Goal: Information Seeking & Learning: Learn about a topic

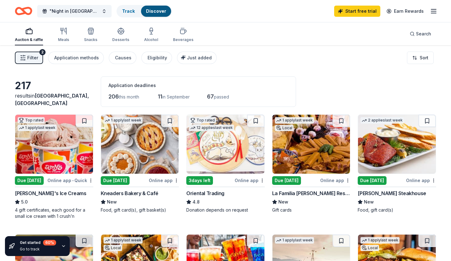
click at [62, 245] on icon "button" at bounding box center [63, 245] width 5 height 5
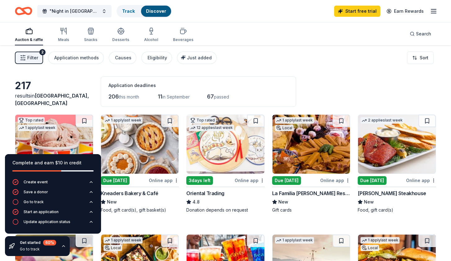
click at [257, 53] on div "Filter 2 Application methods Causes Eligibility Just added Sort" at bounding box center [225, 57] width 451 height 25
click at [63, 244] on icon "button" at bounding box center [63, 245] width 5 height 5
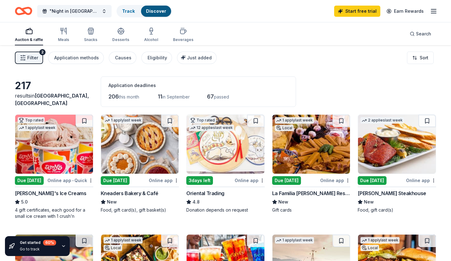
click at [258, 47] on div "Filter 2 Application methods Causes Eligibility Just added Sort" at bounding box center [225, 57] width 451 height 25
drag, startPoint x: 214, startPoint y: 17, endPoint x: 231, endPoint y: 60, distance: 46.2
drag, startPoint x: 231, startPoint y: 60, endPoint x: 228, endPoint y: 51, distance: 9.5
click at [228, 51] on div "Filter 2 Application methods Causes Eligibility Just added Sort" at bounding box center [225, 57] width 451 height 25
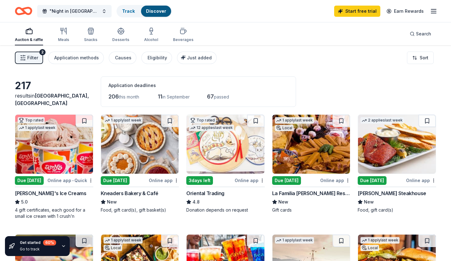
click at [228, 51] on div "Filter 2 Application methods Causes Eligibility Just added Sort" at bounding box center [225, 57] width 451 height 25
drag, startPoint x: 105, startPoint y: 96, endPoint x: 219, endPoint y: 97, distance: 114.2
click at [219, 97] on div "Application deadlines 206 this month 11 in September 67 passed" at bounding box center [198, 91] width 195 height 30
drag, startPoint x: 244, startPoint y: 92, endPoint x: 81, endPoint y: 99, distance: 163.1
click at [80, 99] on div "217 results in [GEOGRAPHIC_DATA], [GEOGRAPHIC_DATA] Application deadlines 206 t…" at bounding box center [226, 91] width 422 height 30
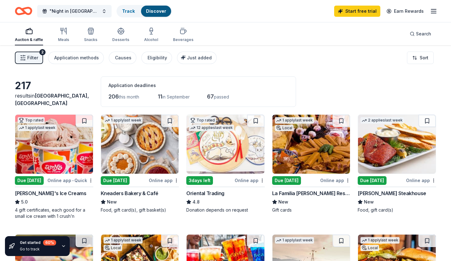
drag, startPoint x: 111, startPoint y: 97, endPoint x: 199, endPoint y: 97, distance: 88.4
click at [199, 97] on div "206 this month 11 in September 67 passed" at bounding box center [199, 97] width 180 height 10
drag, startPoint x: 216, startPoint y: 96, endPoint x: 82, endPoint y: 94, distance: 134.1
click at [82, 94] on div "217 results in [GEOGRAPHIC_DATA], [GEOGRAPHIC_DATA] Application deadlines 206 t…" at bounding box center [226, 91] width 422 height 30
drag, startPoint x: 110, startPoint y: 96, endPoint x: 146, endPoint y: 100, distance: 36.9
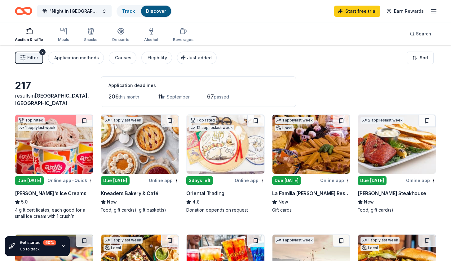
click at [146, 100] on div "206 this month 11 in September 67 passed" at bounding box center [199, 97] width 180 height 10
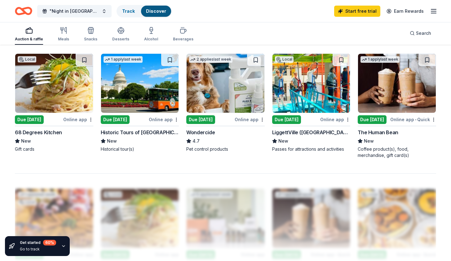
scroll to position [424, 0]
